Goal: Information Seeking & Learning: Learn about a topic

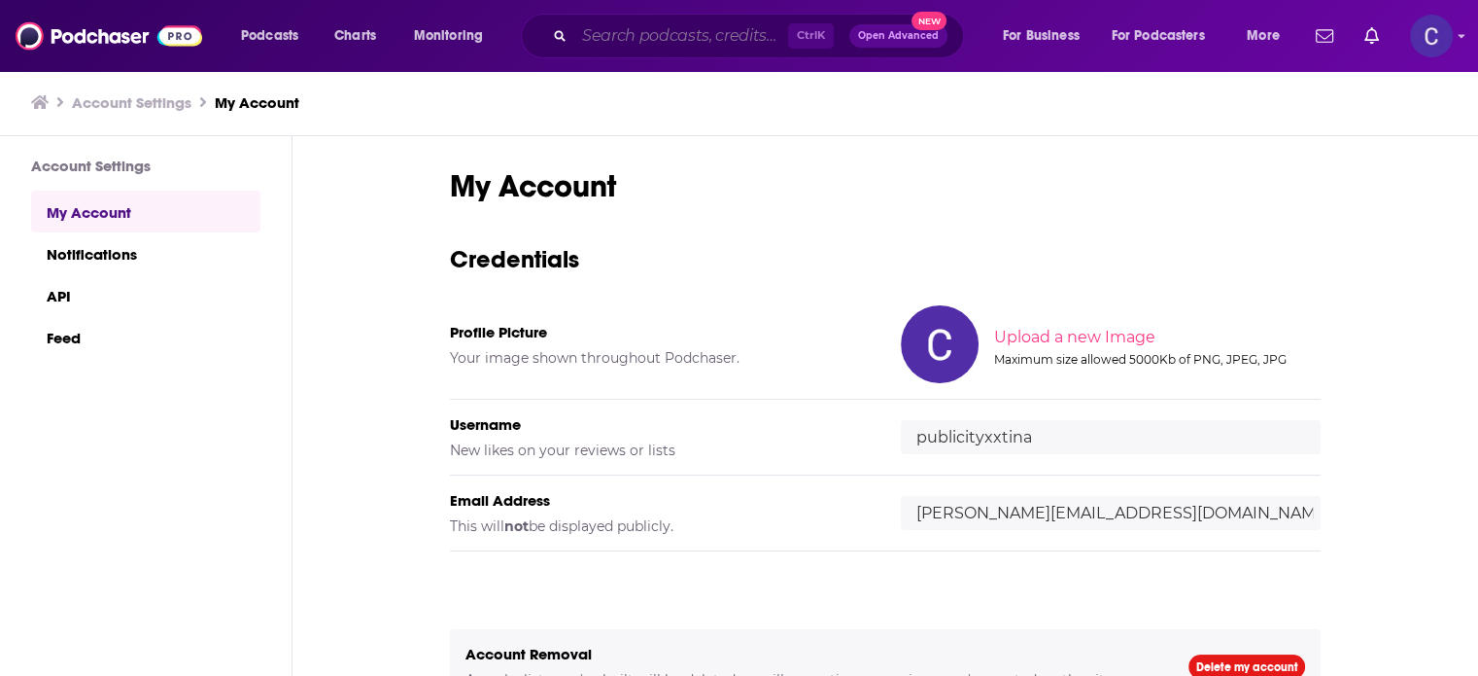
drag, startPoint x: 676, startPoint y: 42, endPoint x: 670, endPoint y: 28, distance: 14.8
click at [676, 44] on input "Search podcasts, credits, & more..." at bounding box center [681, 35] width 214 height 31
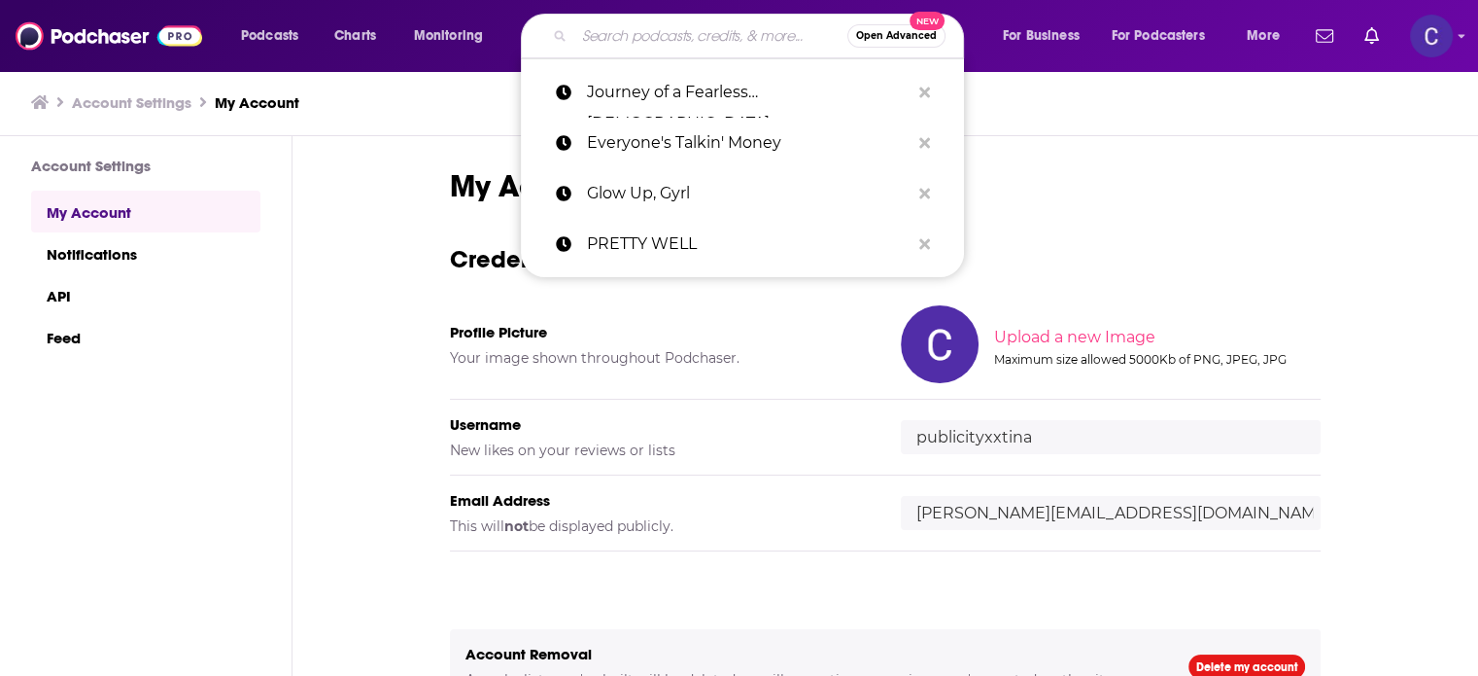
paste input "The Seed: Growing Your Business"
type input "The Seed: Growing Your Business"
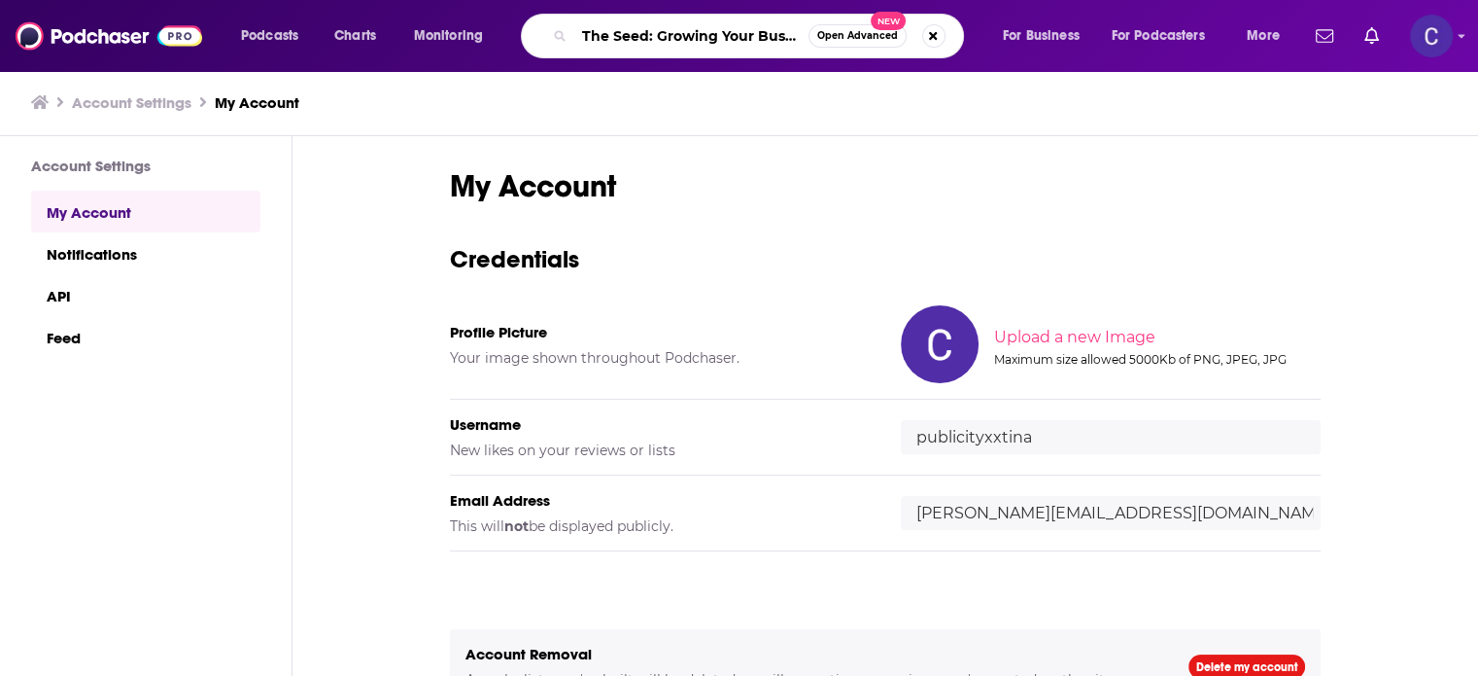
scroll to position [0, 20]
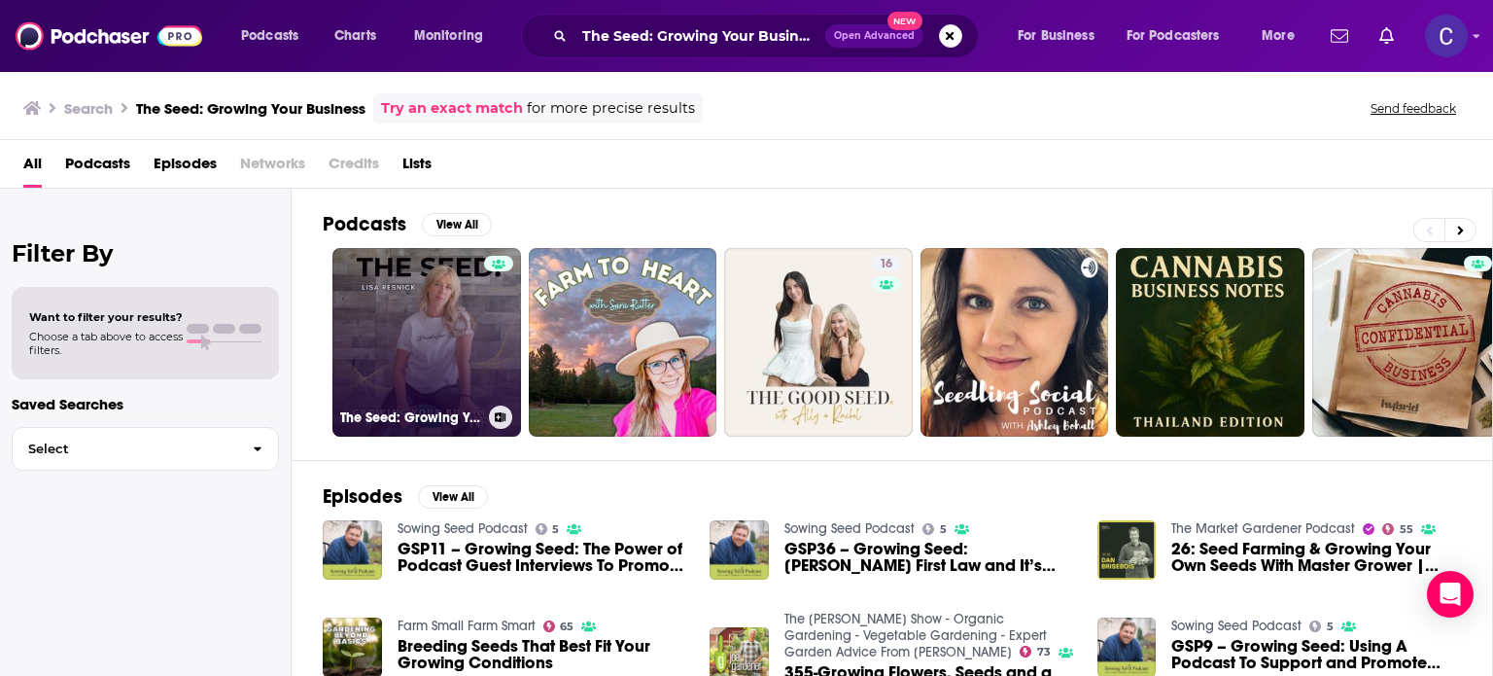
click at [457, 349] on link "The Seed: Growing Your Business" at bounding box center [426, 342] width 189 height 189
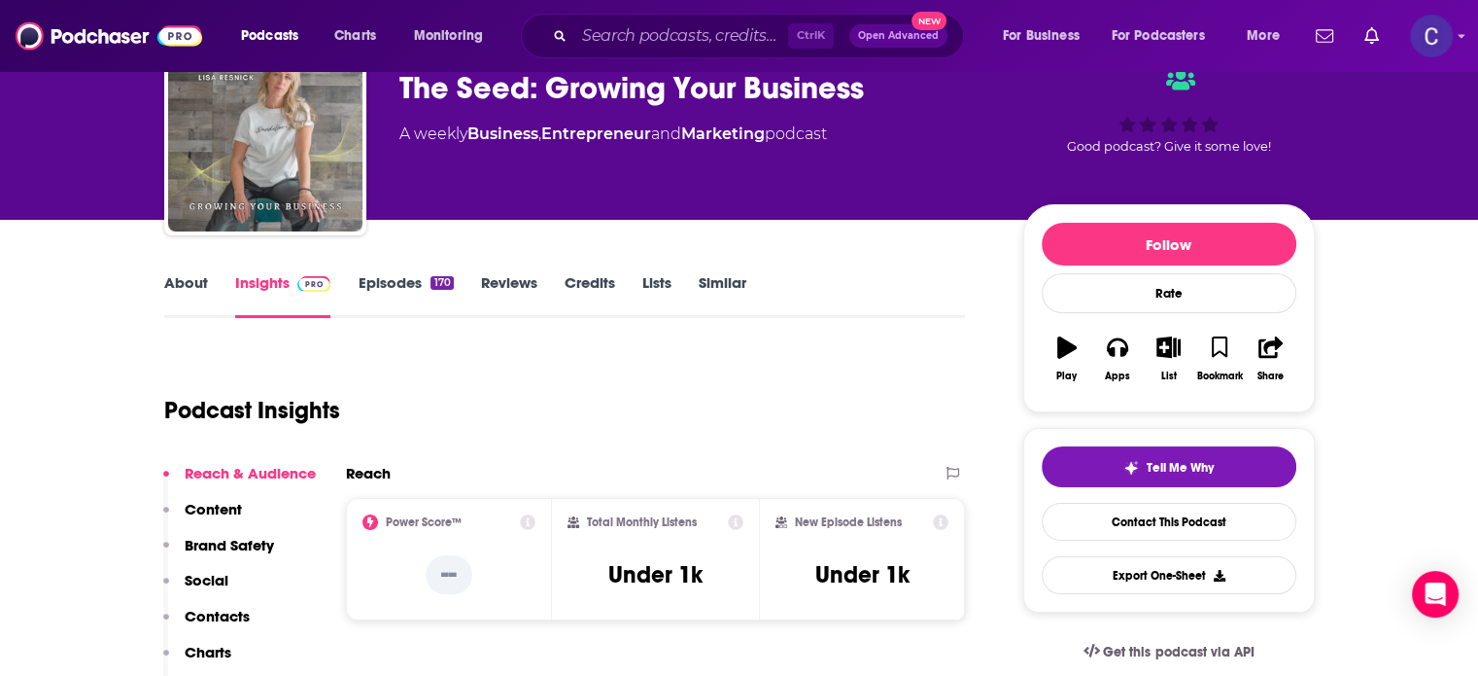
scroll to position [194, 0]
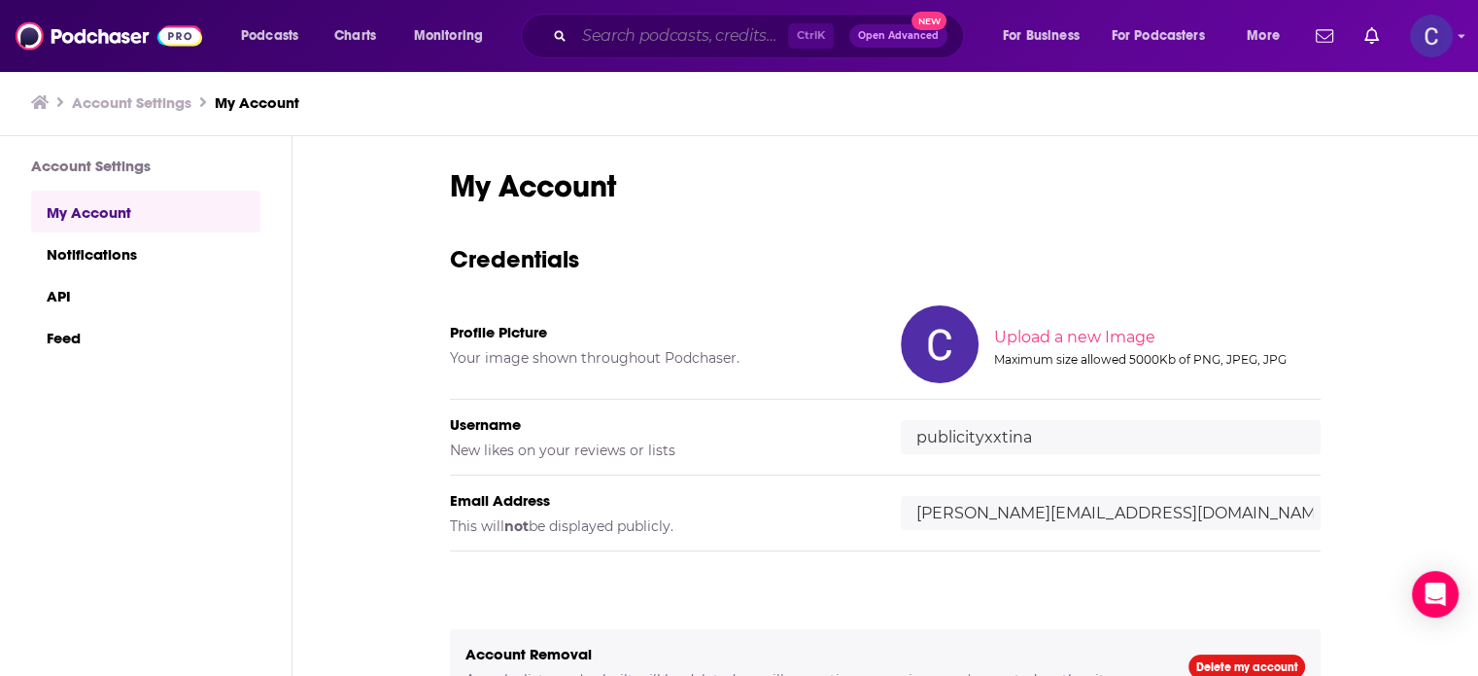
click at [647, 33] on input "Search podcasts, credits, & more..." at bounding box center [681, 35] width 214 height 31
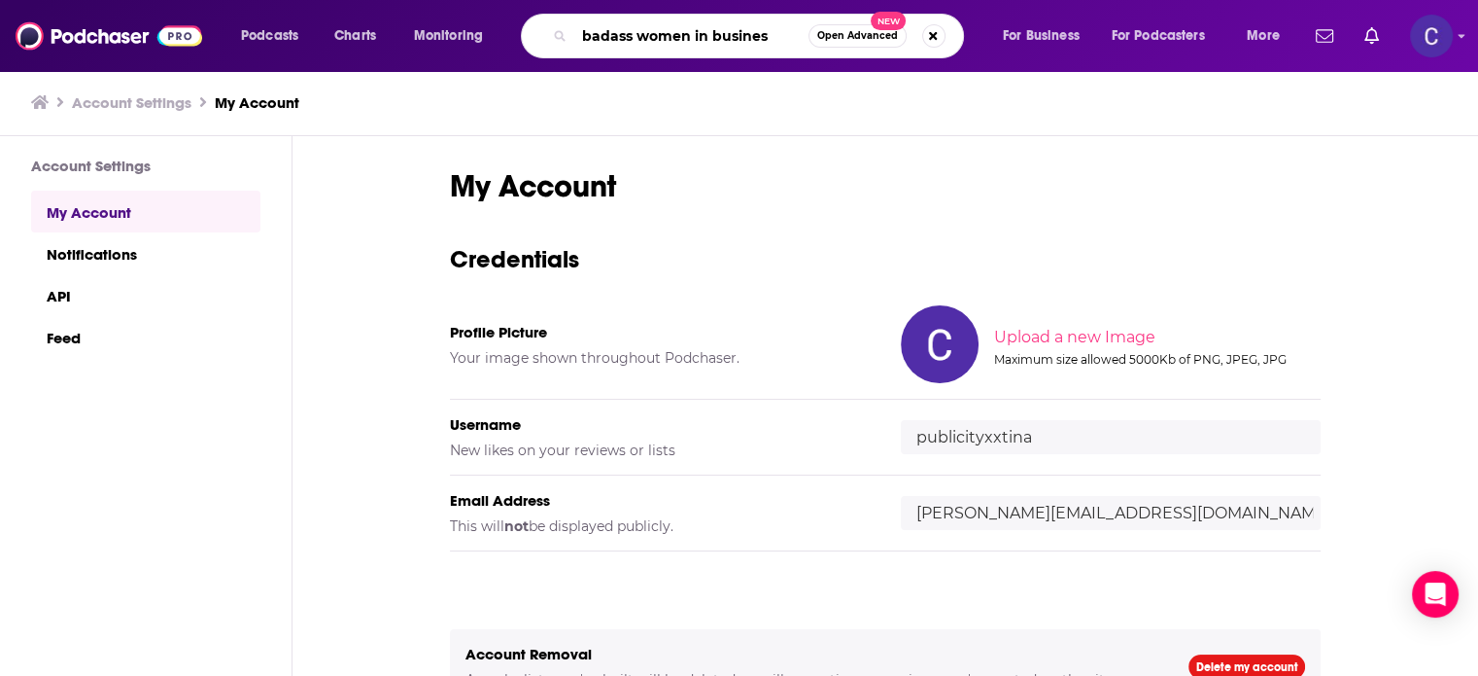
type input "badass women in business"
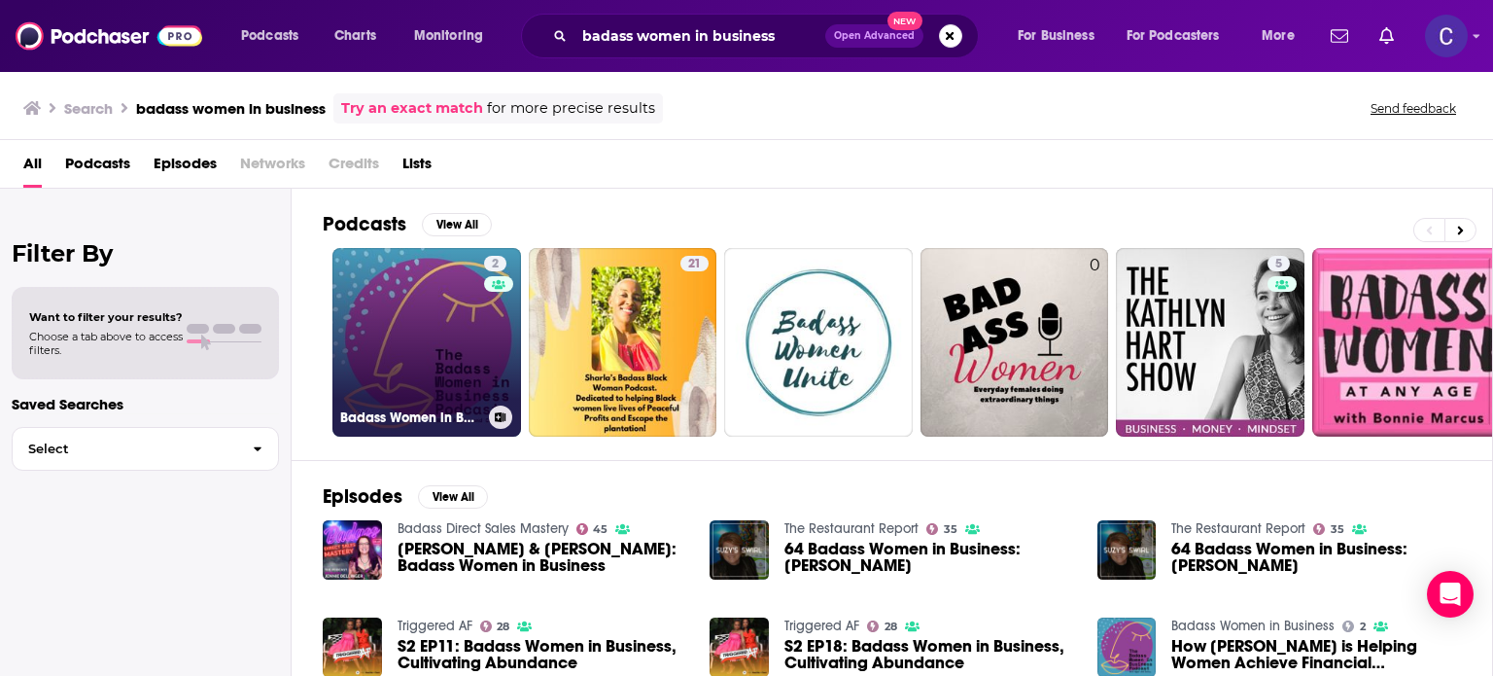
click at [443, 320] on link "2 Badass Women in Business" at bounding box center [426, 342] width 189 height 189
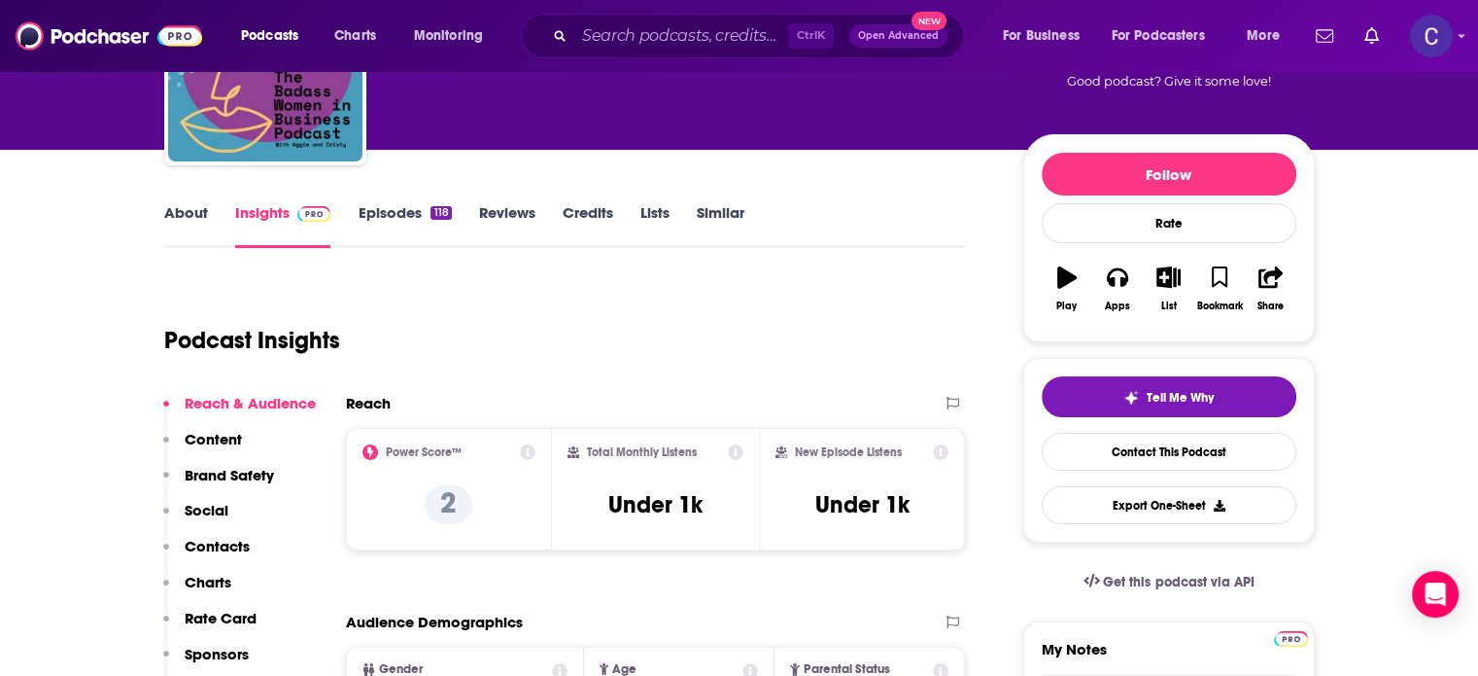
scroll to position [194, 0]
